Goal: Check status: Check status

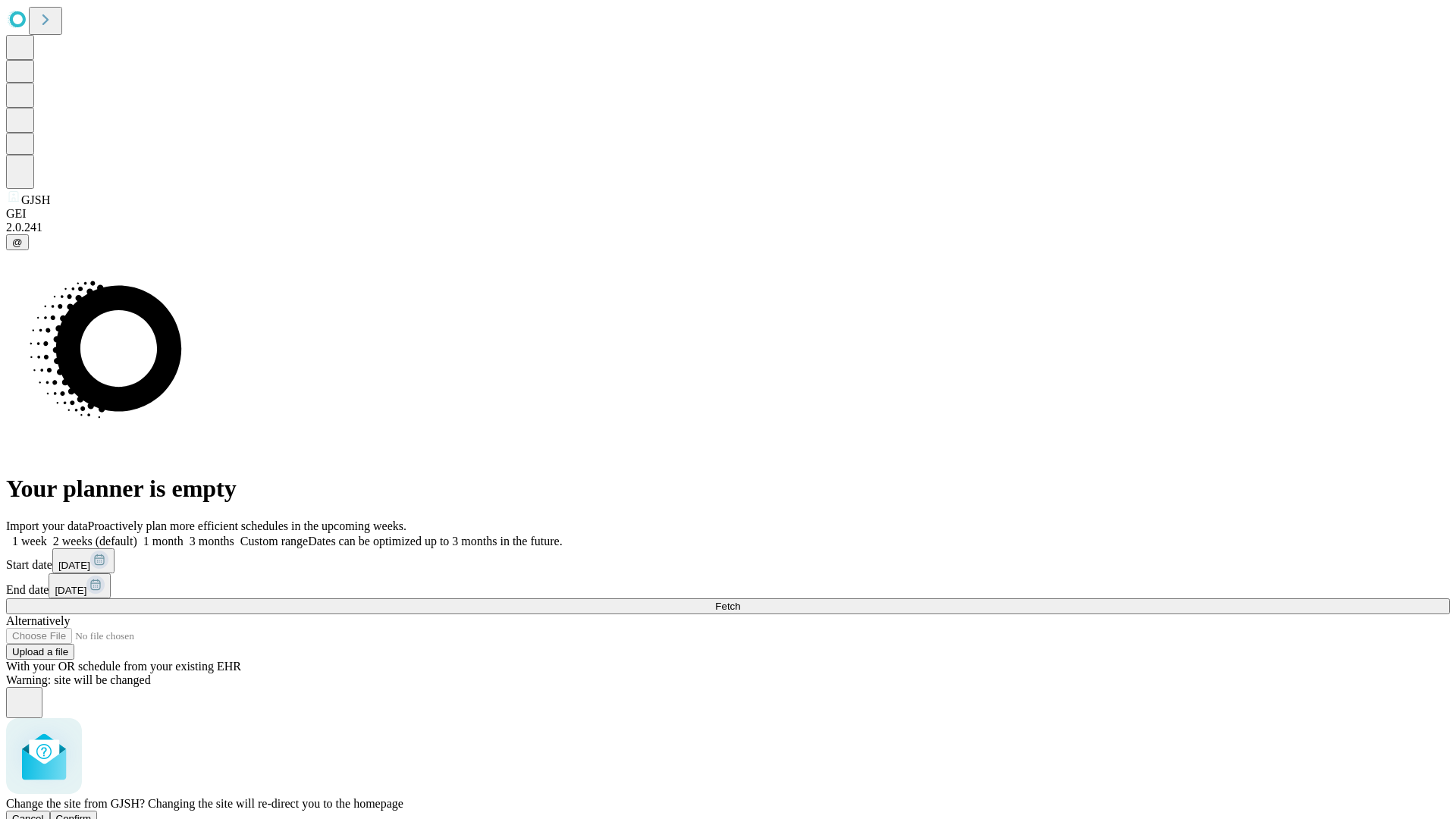
click at [91, 813] on span "Confirm" at bounding box center [74, 818] width 36 height 11
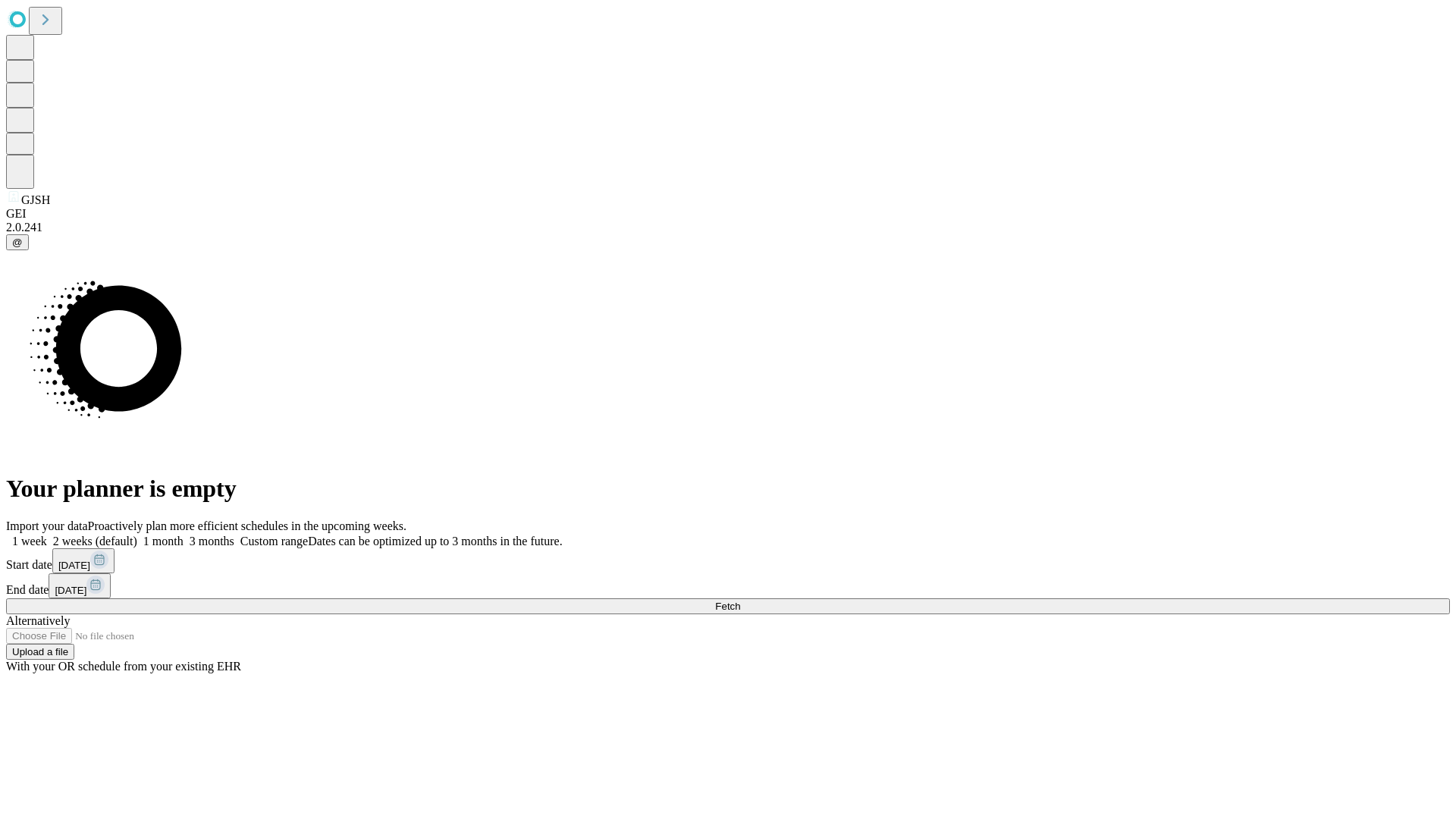
click at [138, 534] on label "2 weeks (default)" at bounding box center [92, 540] width 91 height 13
click at [740, 600] on span "Fetch" at bounding box center [727, 605] width 25 height 11
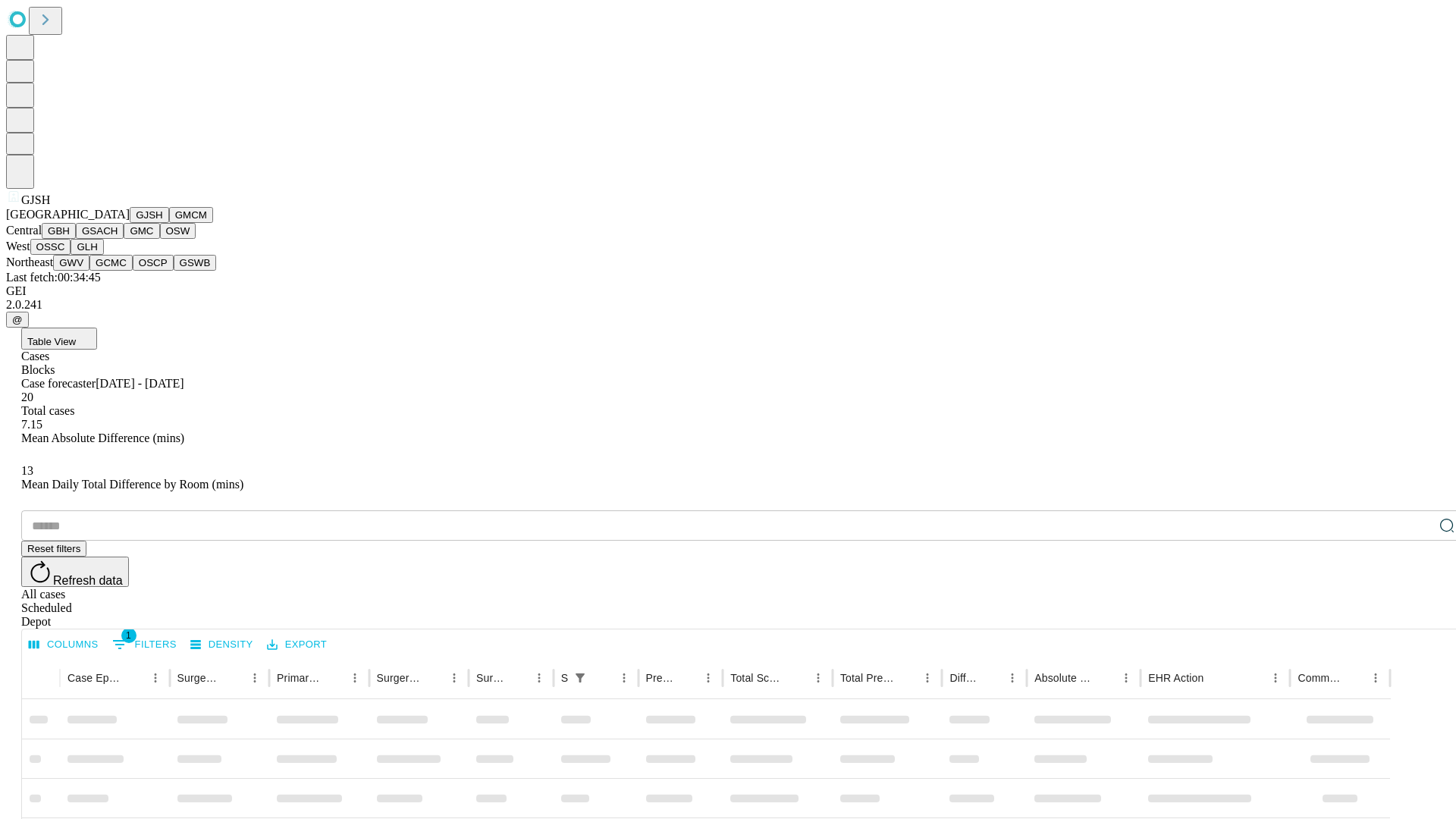
click at [169, 223] on button "GMCM" at bounding box center [191, 215] width 44 height 16
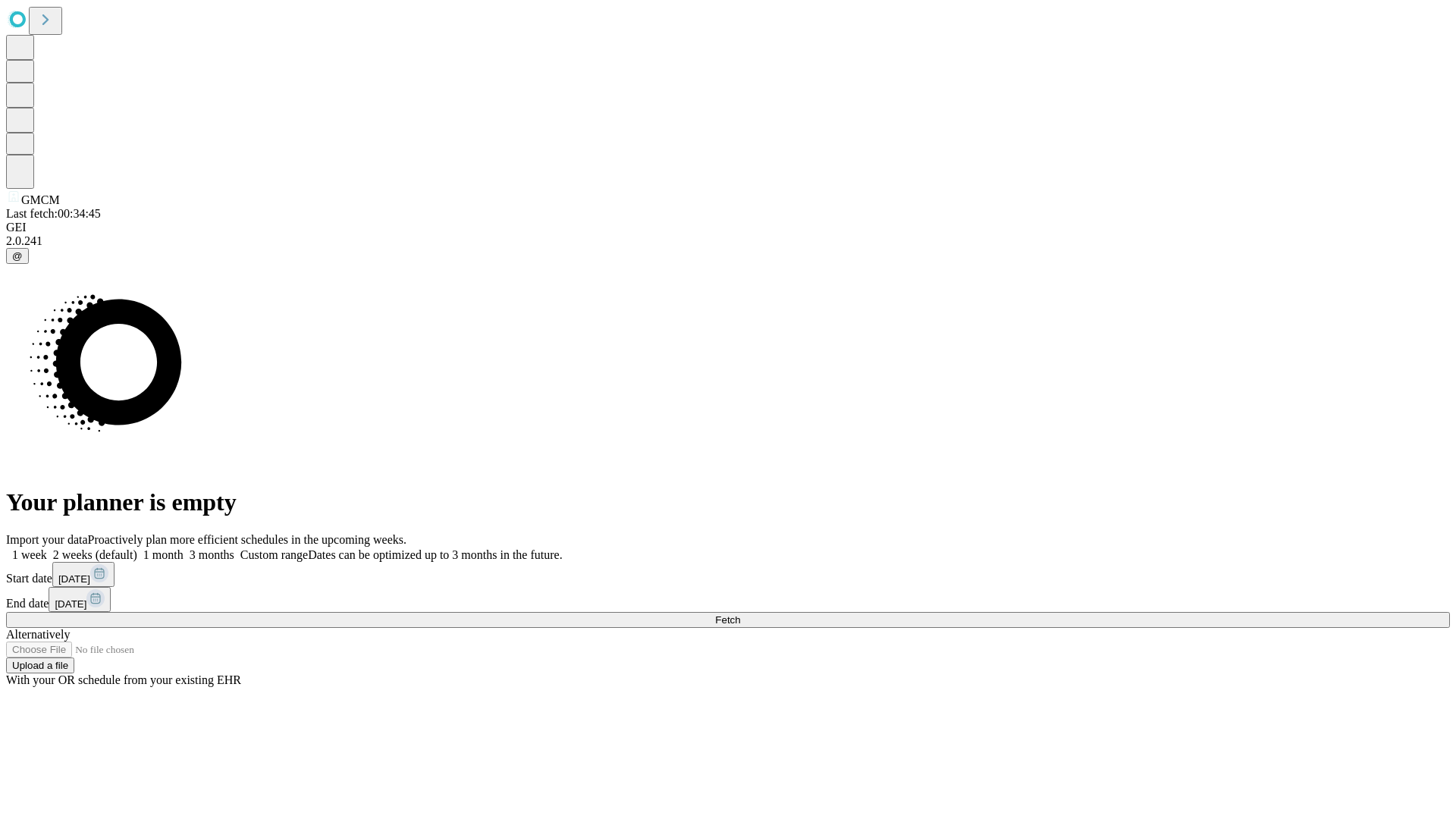
click at [138, 548] on label "2 weeks (default)" at bounding box center [92, 554] width 91 height 13
click at [740, 614] on span "Fetch" at bounding box center [727, 619] width 25 height 11
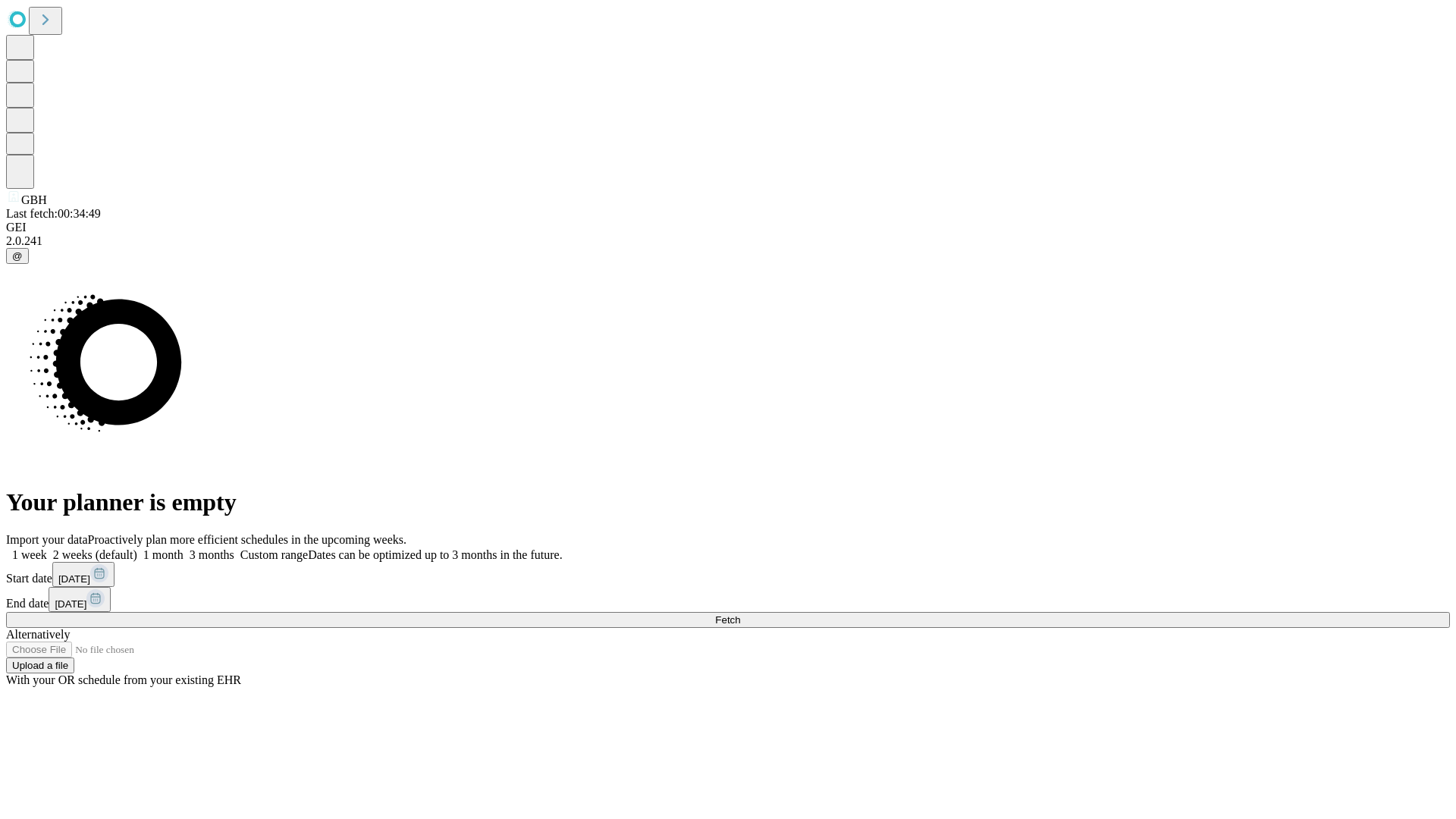
click at [740, 614] on span "Fetch" at bounding box center [727, 619] width 25 height 11
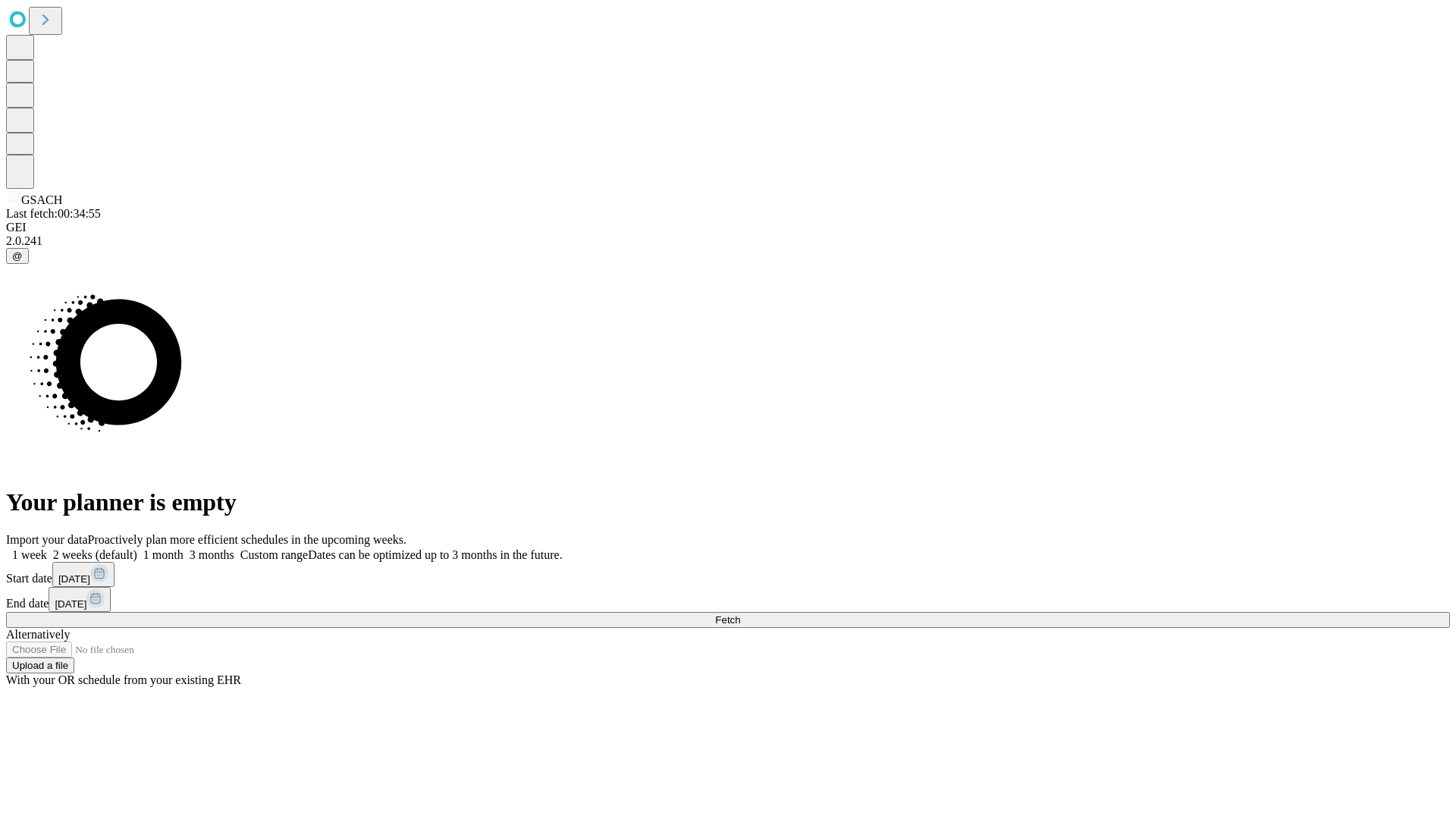
click at [138, 548] on label "2 weeks (default)" at bounding box center [92, 554] width 91 height 13
click at [740, 614] on span "Fetch" at bounding box center [727, 619] width 25 height 11
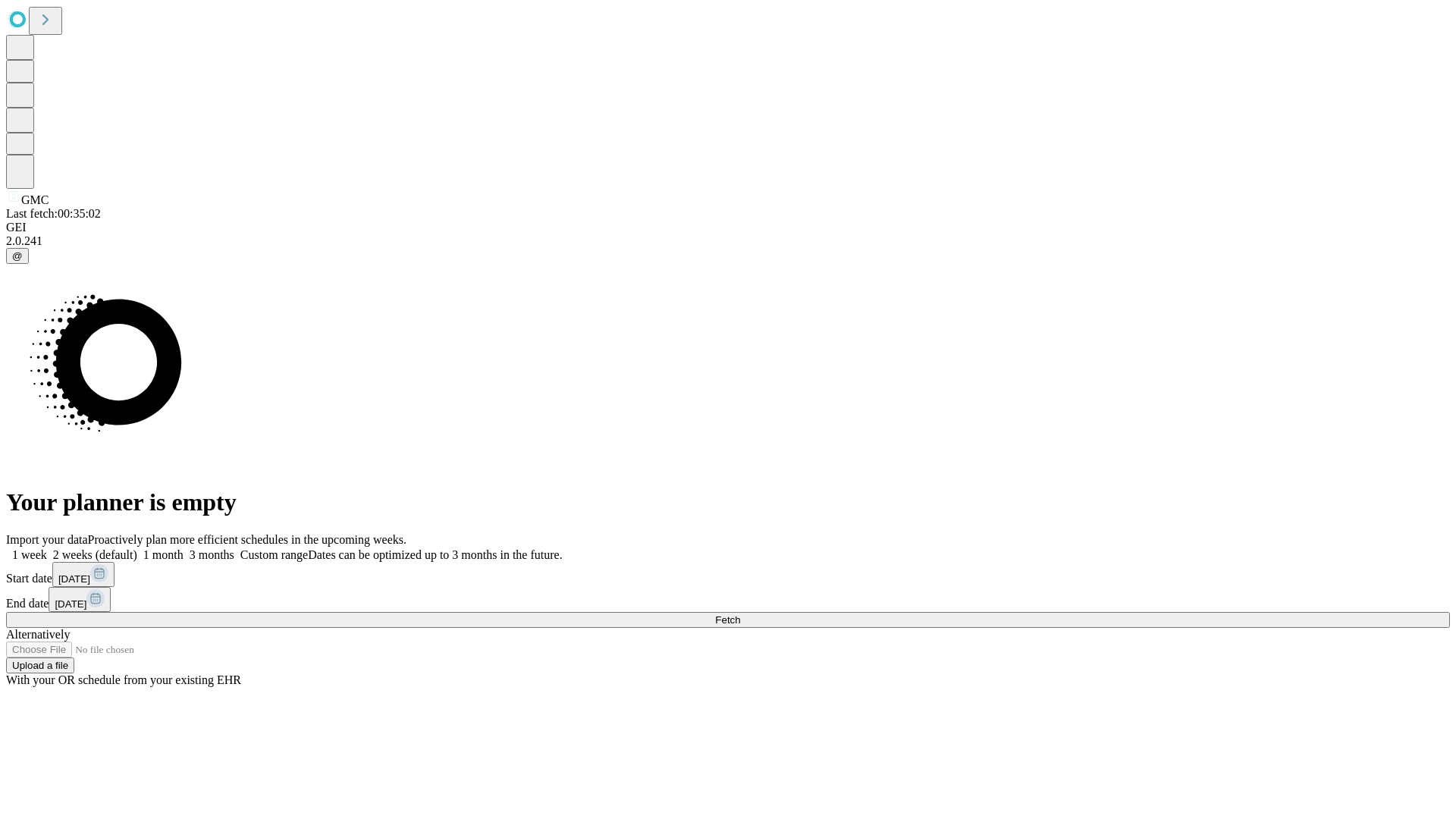
click at [138, 548] on label "2 weeks (default)" at bounding box center [92, 554] width 91 height 13
click at [740, 614] on span "Fetch" at bounding box center [727, 619] width 25 height 11
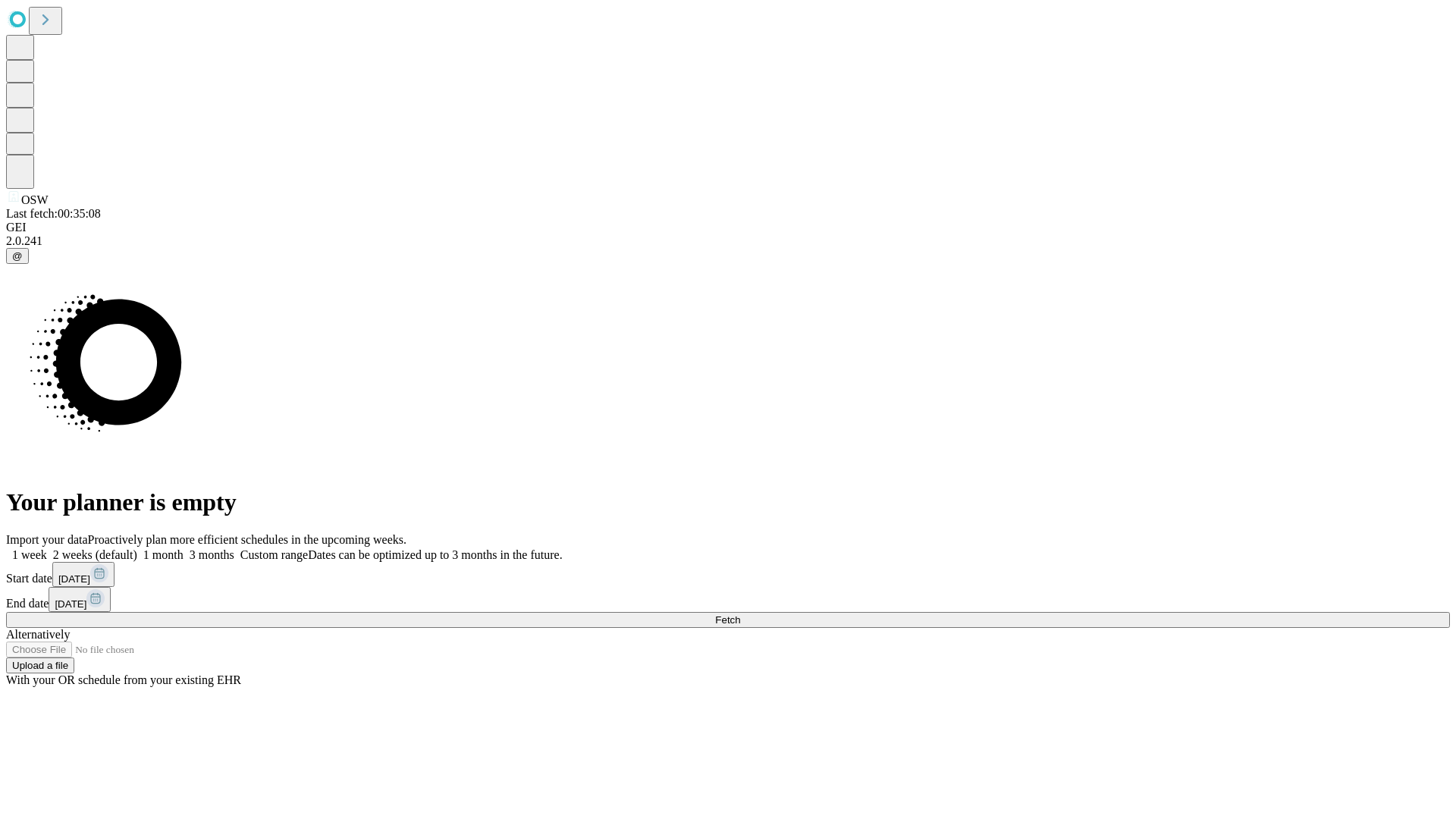
click at [138, 548] on label "2 weeks (default)" at bounding box center [92, 554] width 91 height 13
click at [740, 614] on span "Fetch" at bounding box center [727, 619] width 25 height 11
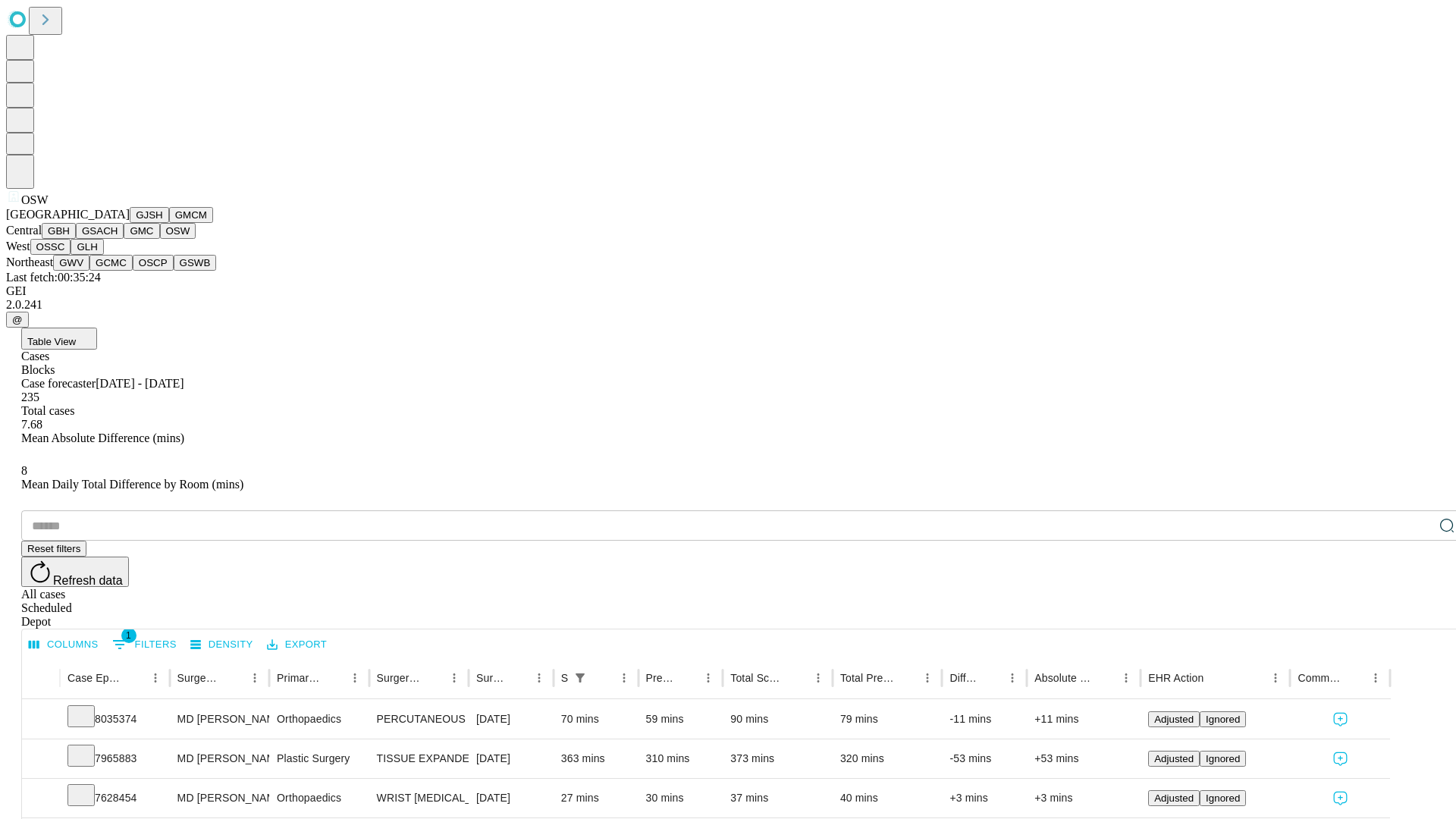
click at [71, 255] on button "OSSC" at bounding box center [50, 246] width 41 height 16
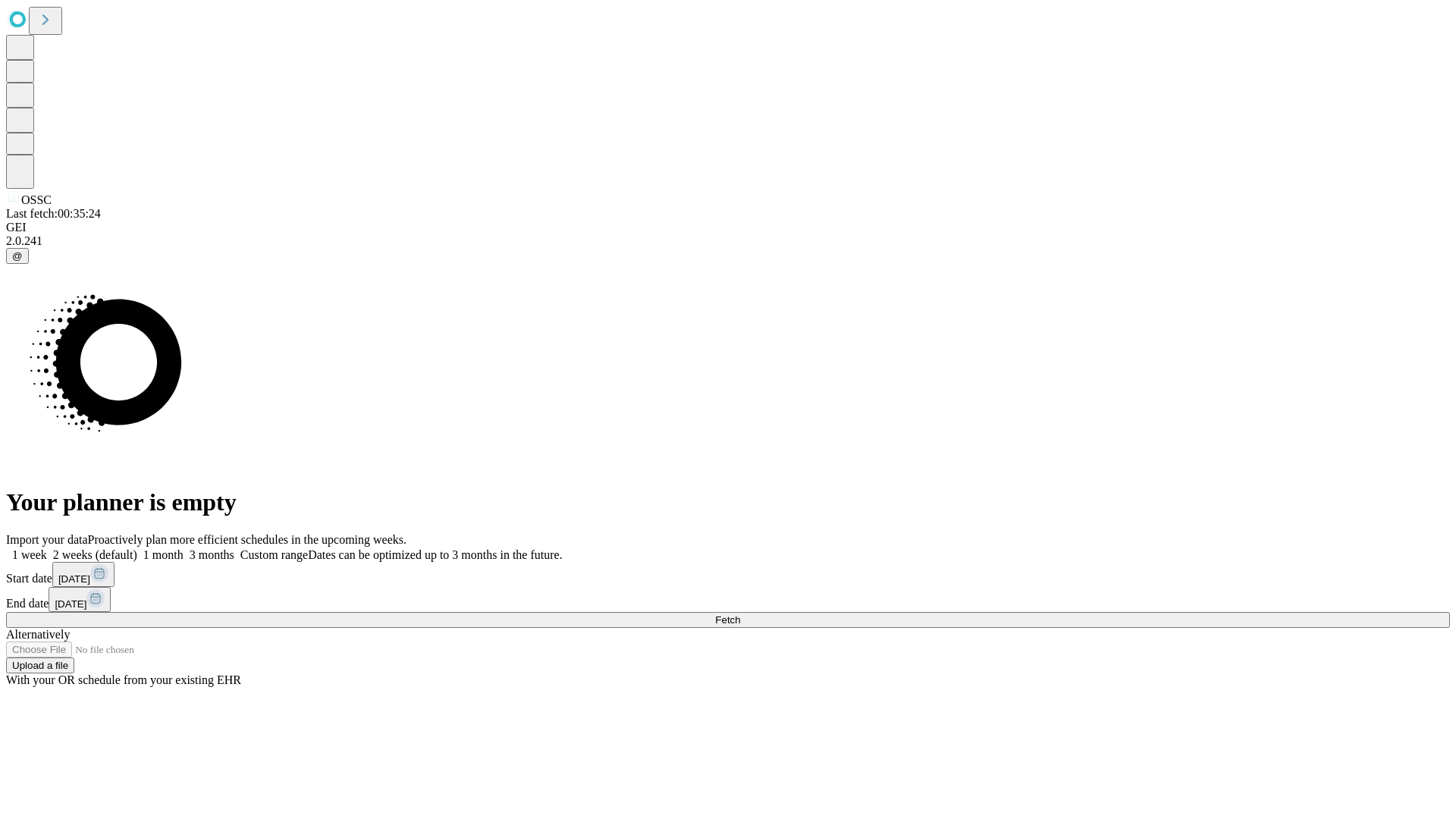
click at [138, 548] on label "2 weeks (default)" at bounding box center [92, 554] width 91 height 13
click at [740, 614] on span "Fetch" at bounding box center [727, 619] width 25 height 11
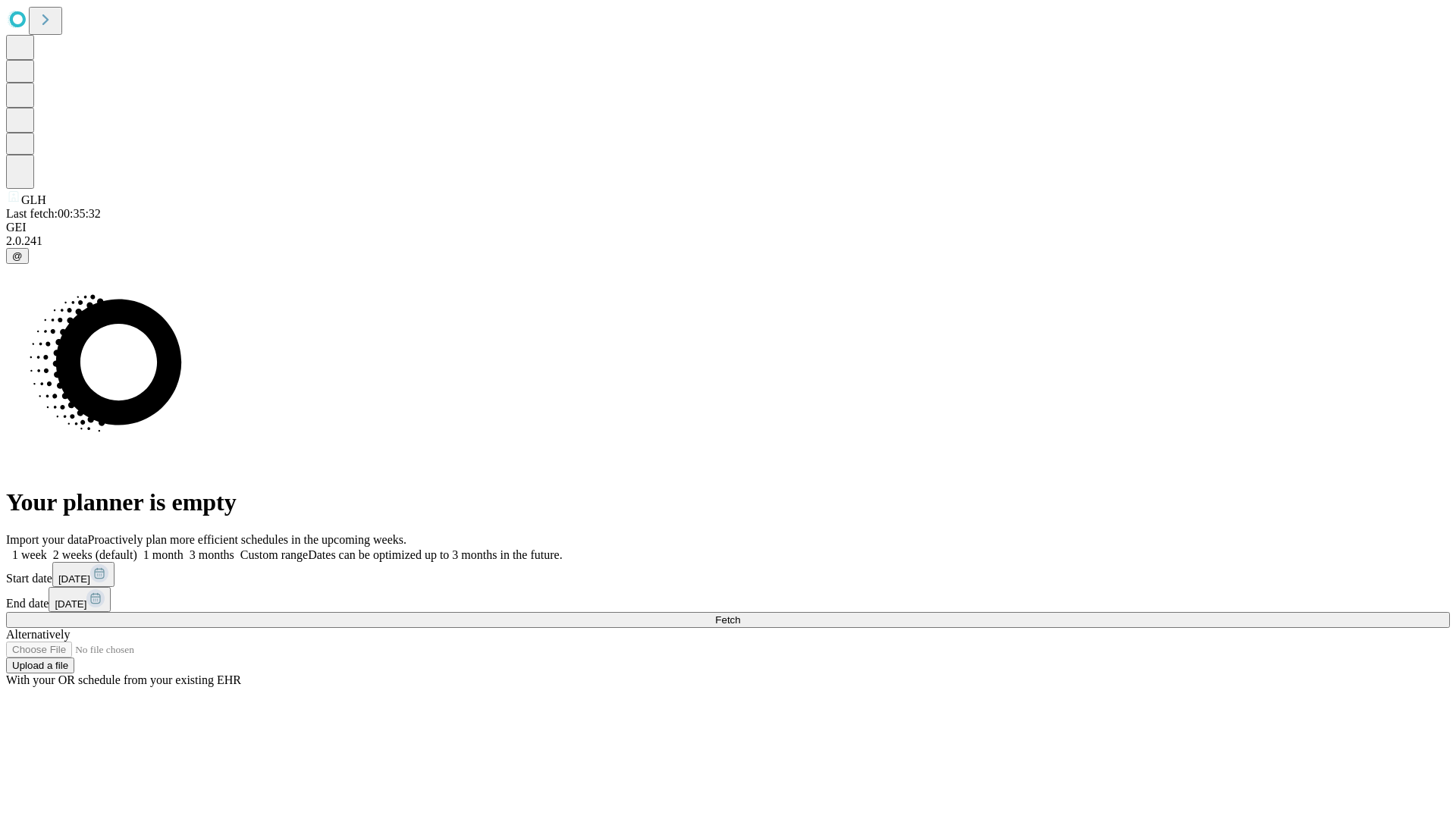
click at [138, 548] on label "2 weeks (default)" at bounding box center [92, 554] width 91 height 13
click at [740, 614] on span "Fetch" at bounding box center [727, 619] width 25 height 11
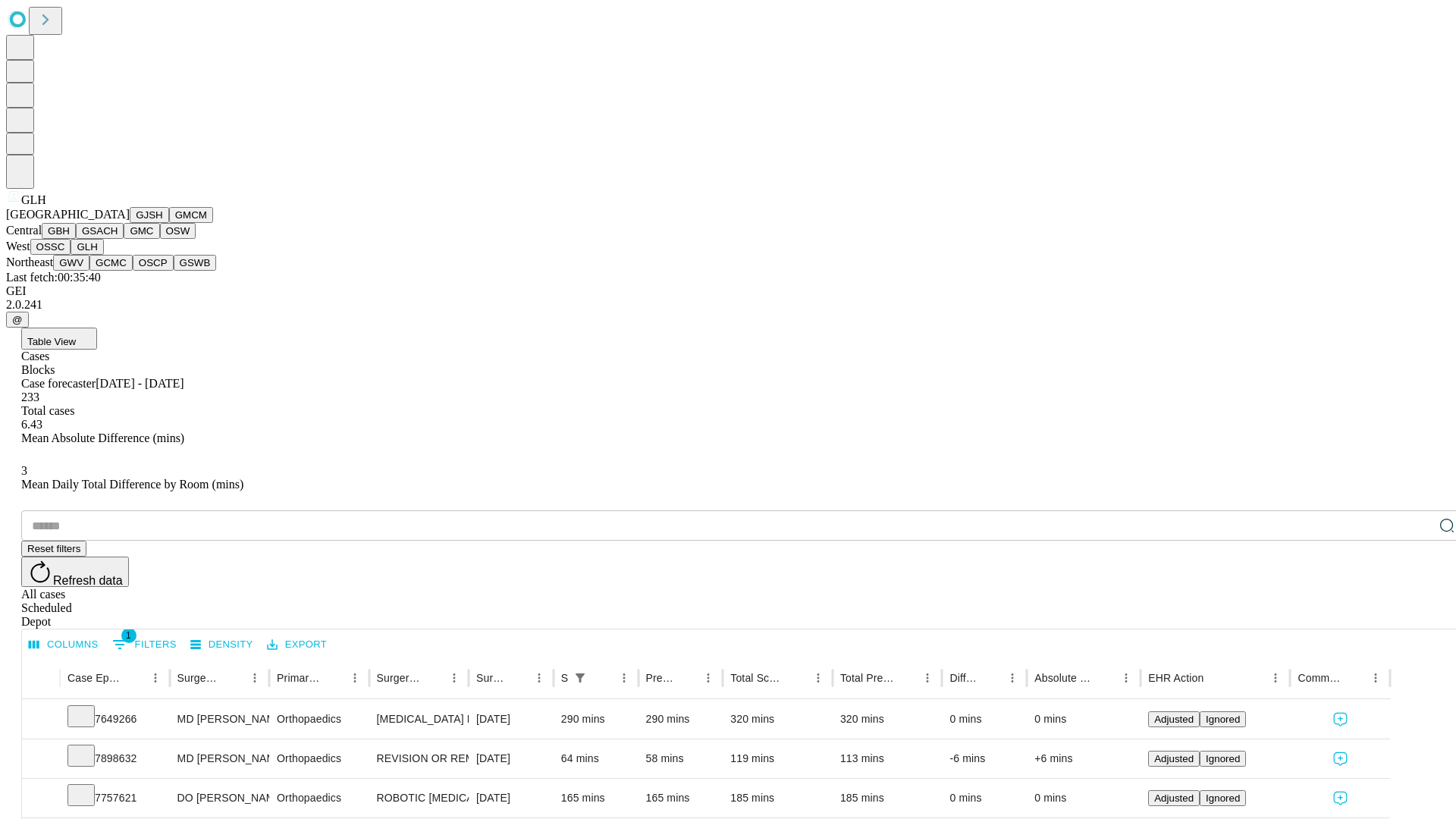
click at [90, 271] on button "GWV" at bounding box center [71, 262] width 37 height 16
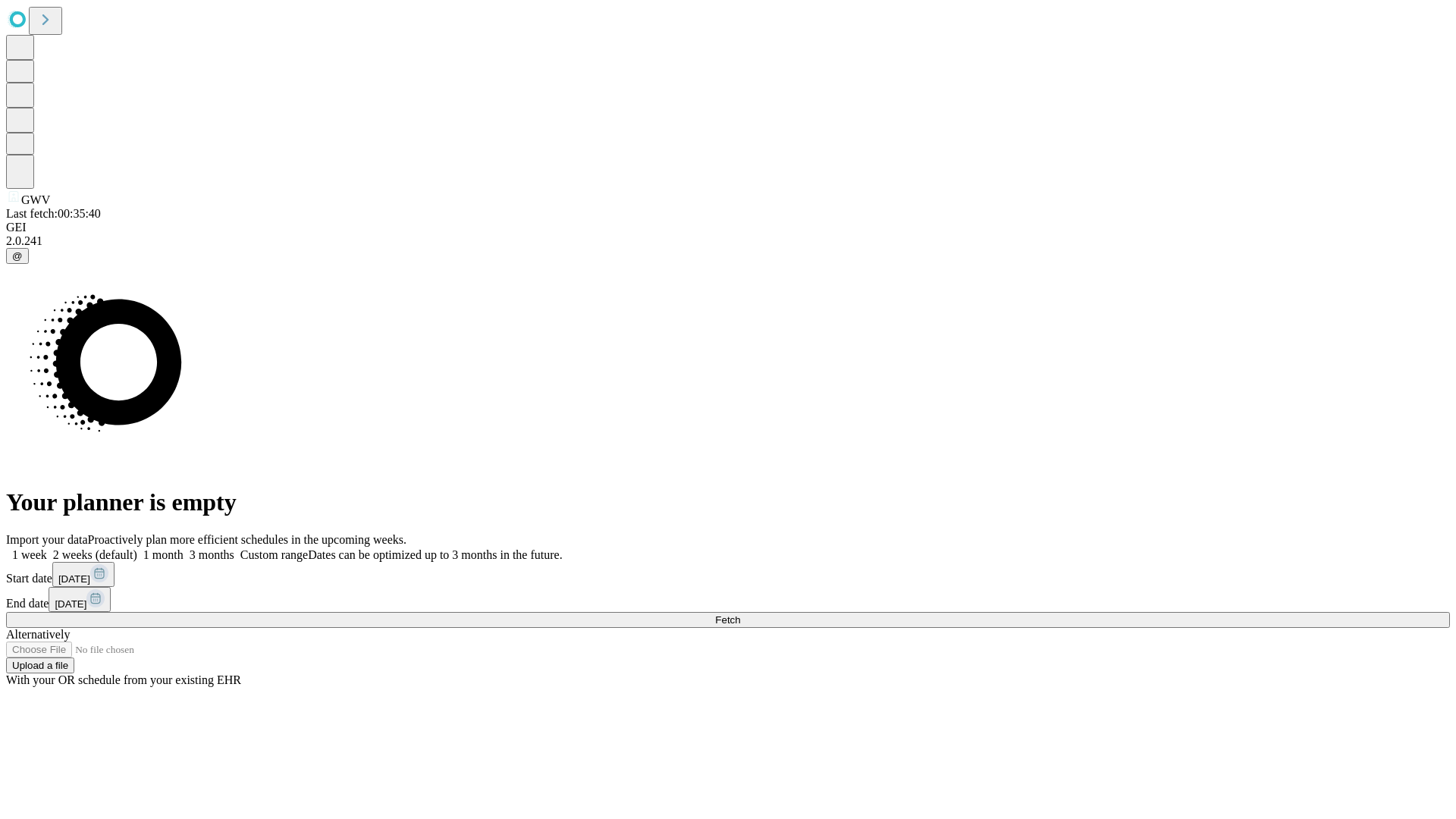
click at [740, 614] on span "Fetch" at bounding box center [727, 619] width 25 height 11
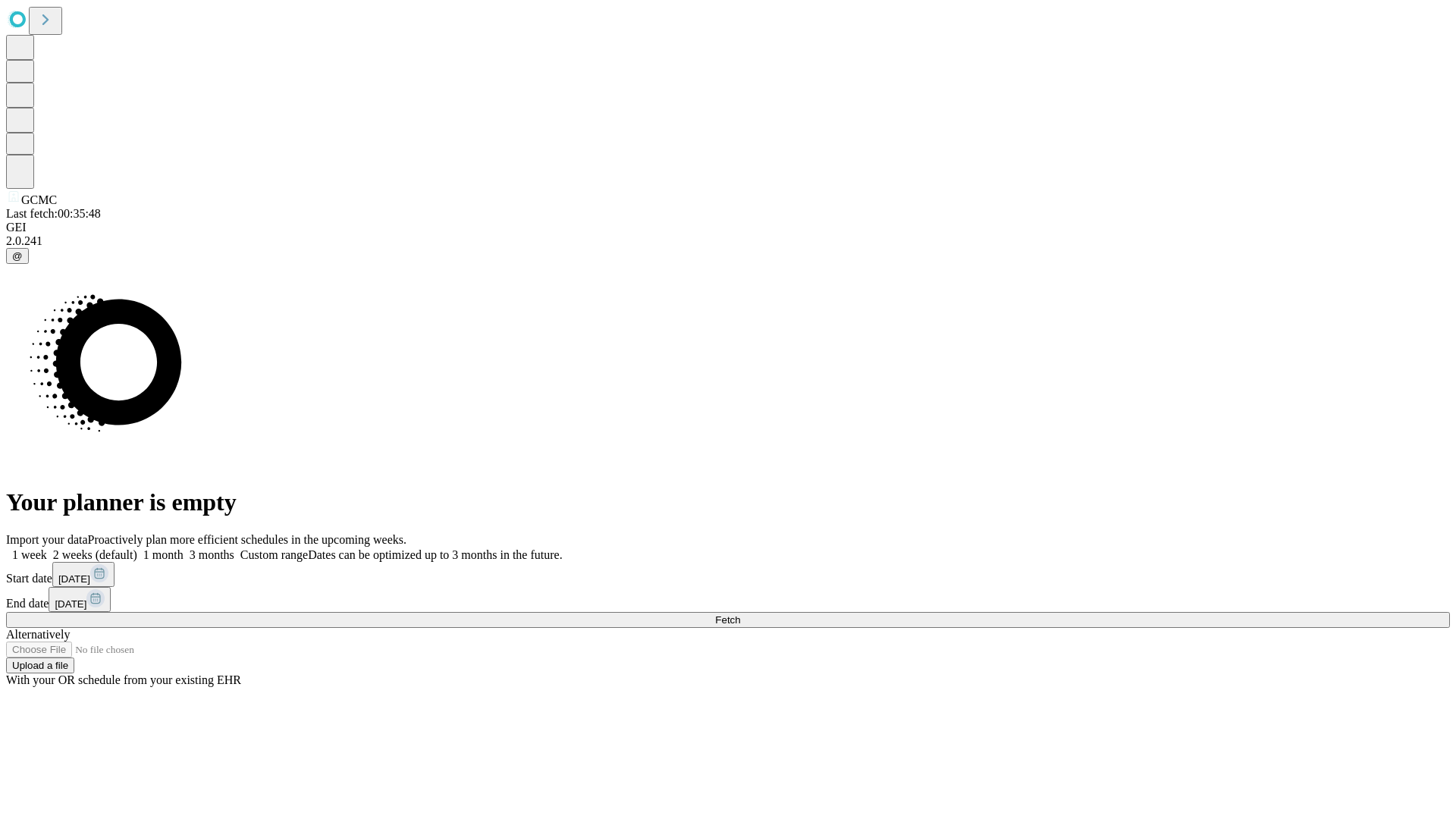
click at [138, 548] on label "2 weeks (default)" at bounding box center [92, 554] width 91 height 13
click at [740, 614] on span "Fetch" at bounding box center [727, 619] width 25 height 11
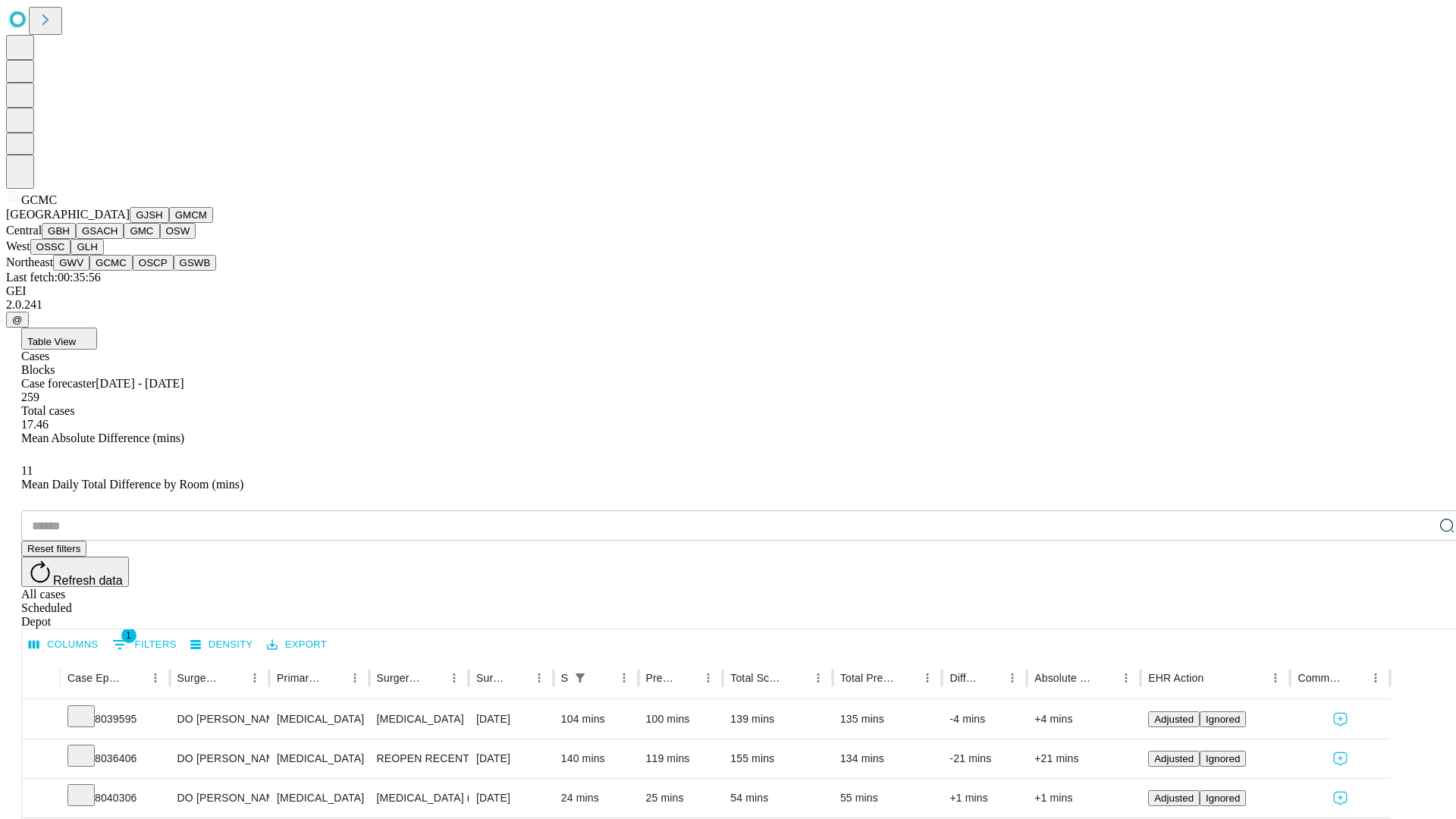
click at [133, 271] on button "OSCP" at bounding box center [153, 262] width 41 height 16
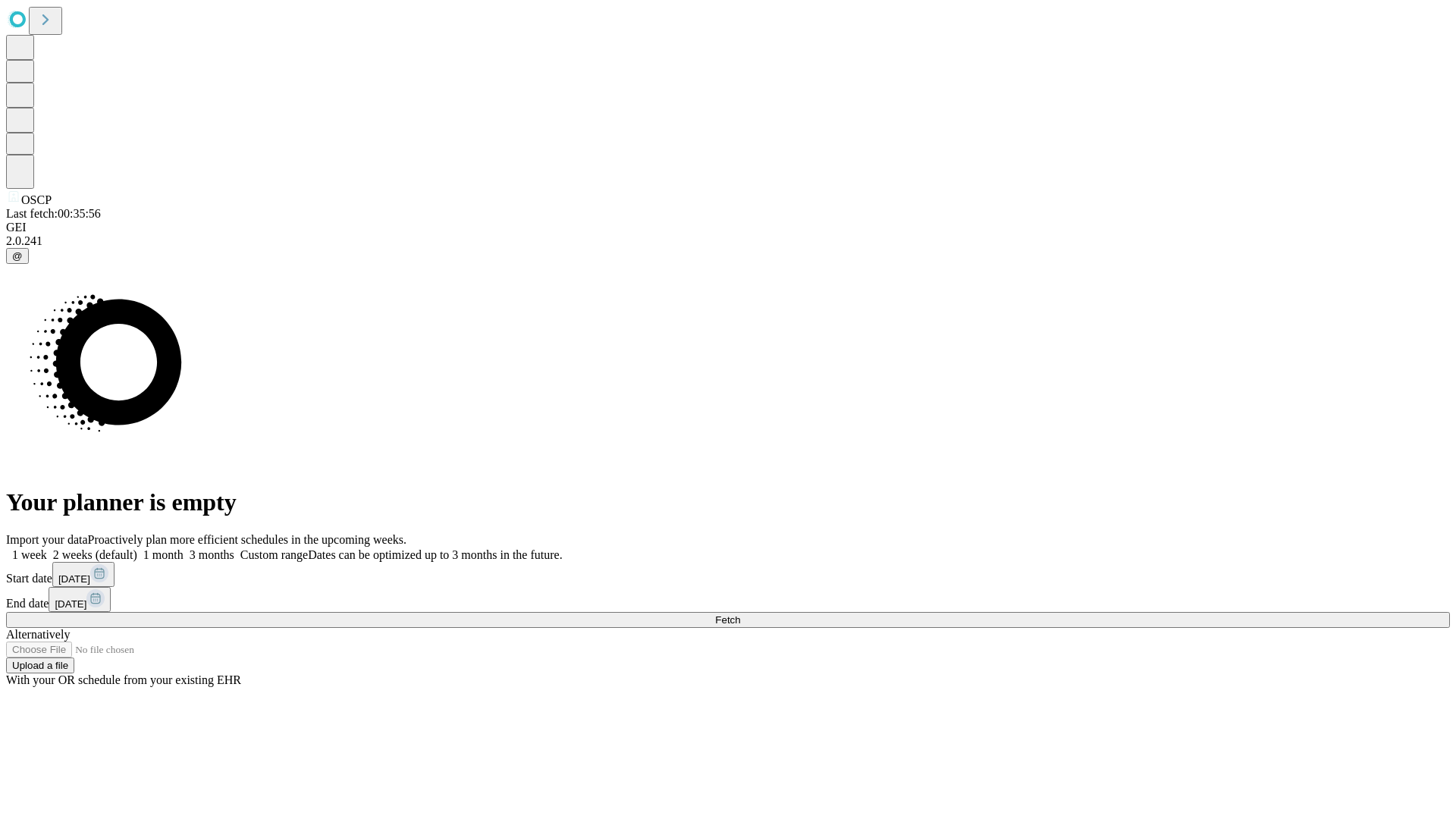
click at [138, 548] on label "2 weeks (default)" at bounding box center [92, 554] width 91 height 13
click at [740, 614] on span "Fetch" at bounding box center [727, 619] width 25 height 11
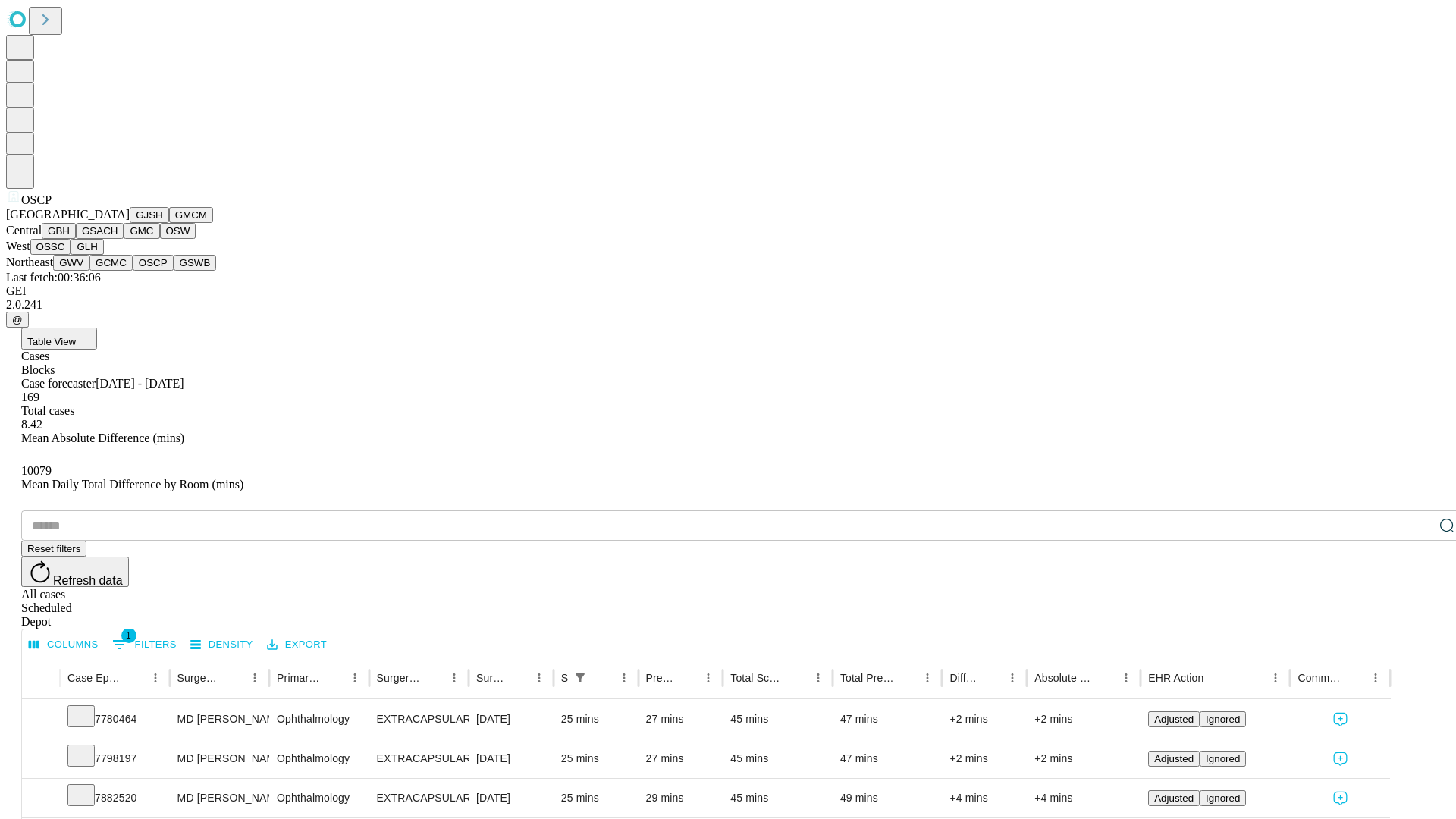
click at [174, 271] on button "GSWB" at bounding box center [195, 262] width 44 height 16
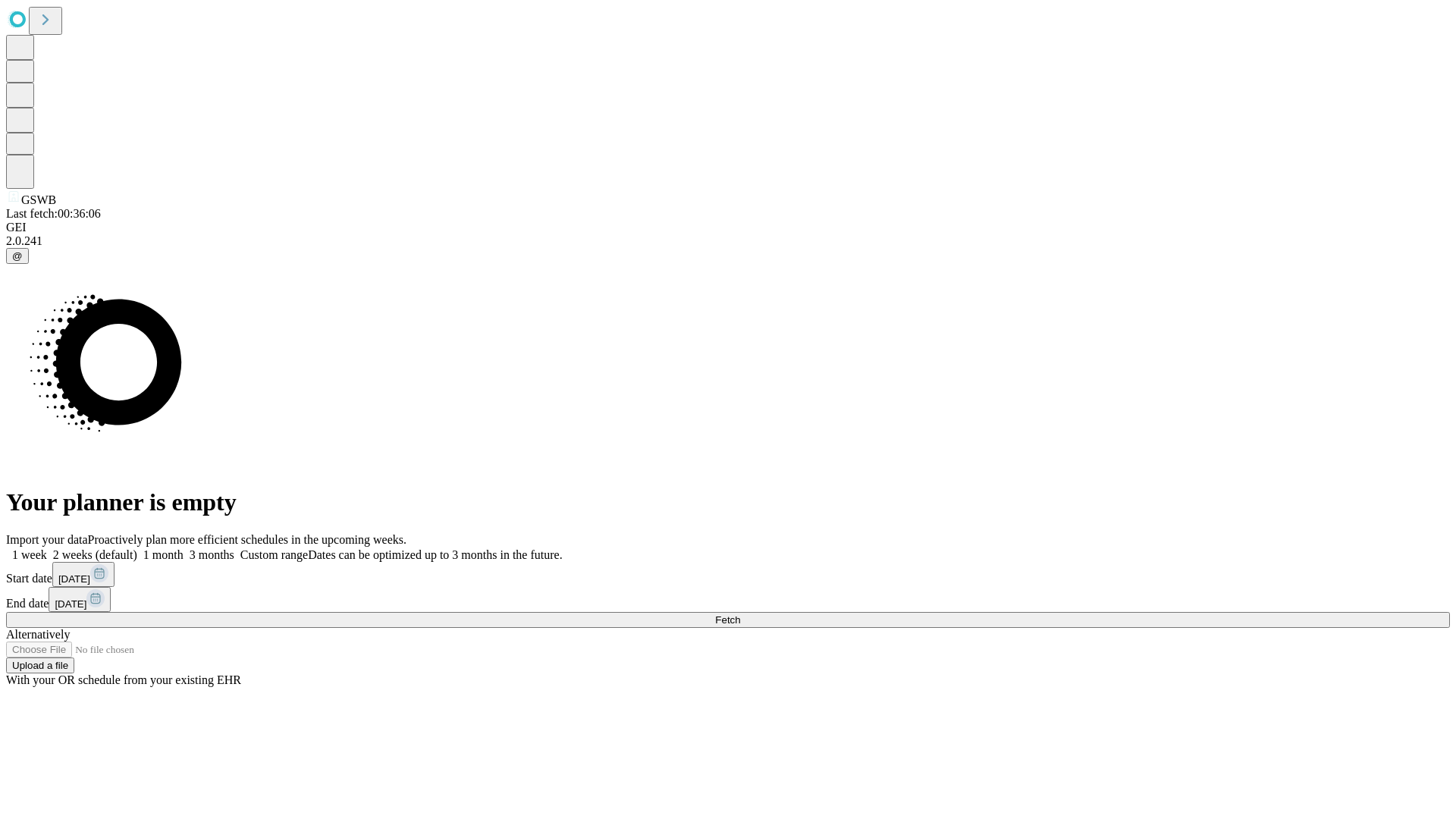
click at [138, 548] on label "2 weeks (default)" at bounding box center [92, 554] width 91 height 13
click at [740, 614] on span "Fetch" at bounding box center [727, 619] width 25 height 11
